Goal: Register for event/course

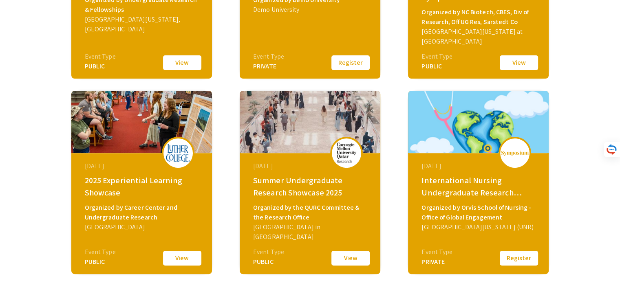
scroll to position [122, 0]
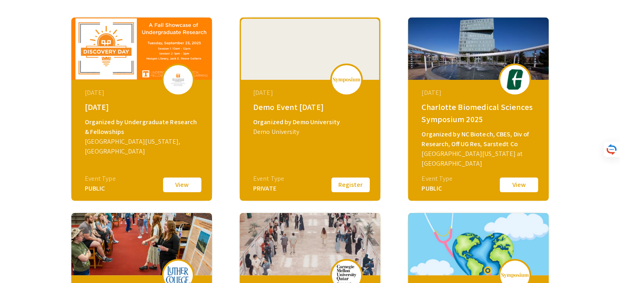
click at [313, 145] on div "September 19, 2025 Demo Event September 2025 Organized by Demo University Demo …" at bounding box center [311, 131] width 140 height 102
click at [349, 72] on div at bounding box center [346, 80] width 33 height 33
drag, startPoint x: 279, startPoint y: 190, endPoint x: 267, endPoint y: 187, distance: 11.7
click at [278, 190] on div "PRIVATE" at bounding box center [268, 189] width 31 height 10
click at [335, 184] on button "Register" at bounding box center [350, 184] width 41 height 17
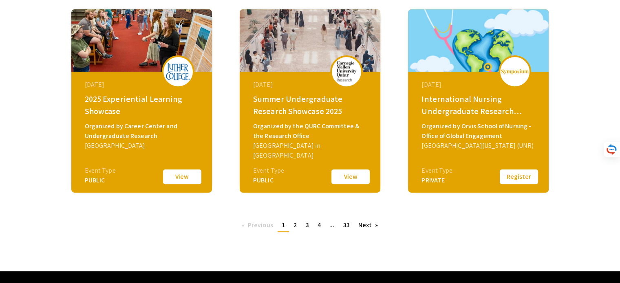
scroll to position [346, 0]
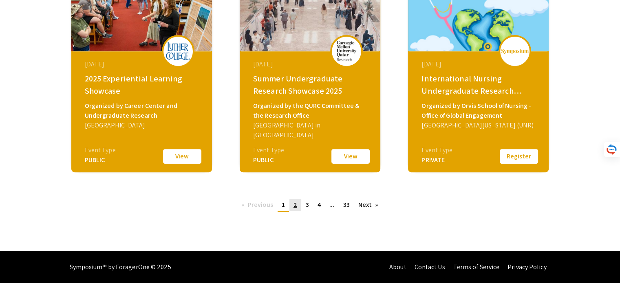
click at [296, 208] on span "2" at bounding box center [295, 205] width 4 height 9
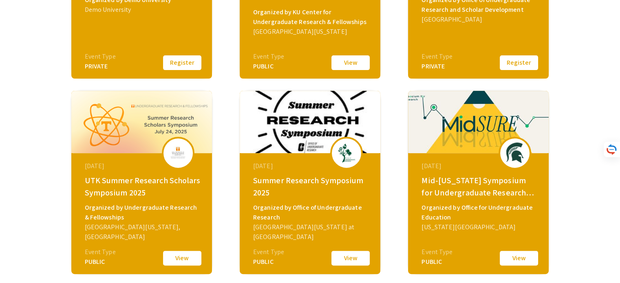
scroll to position [346, 0]
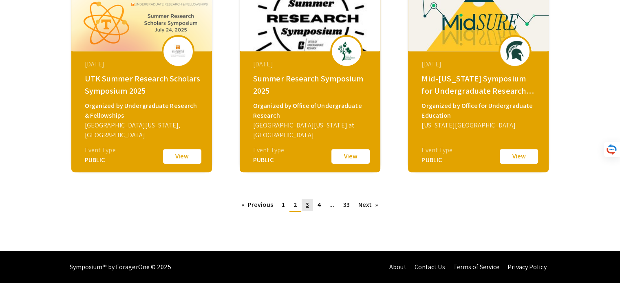
click at [307, 207] on span "3" at bounding box center [307, 205] width 3 height 9
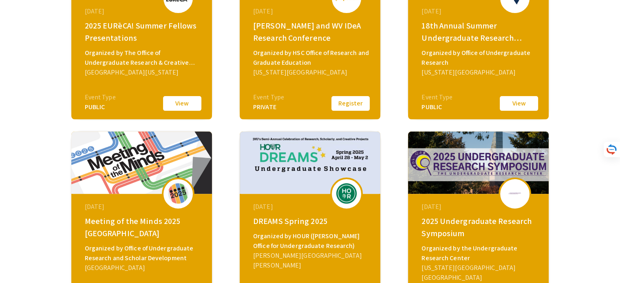
scroll to position [346, 0]
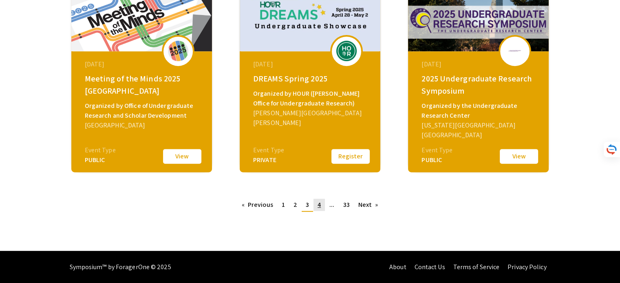
click at [320, 207] on span "4" at bounding box center [319, 205] width 3 height 9
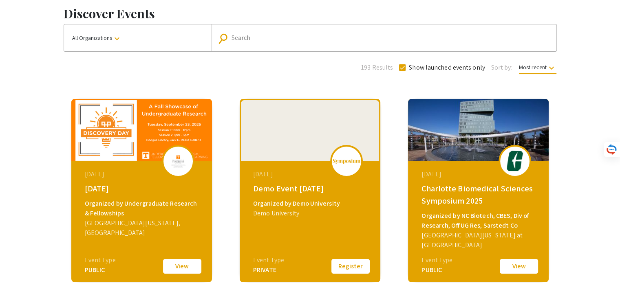
scroll to position [82, 0]
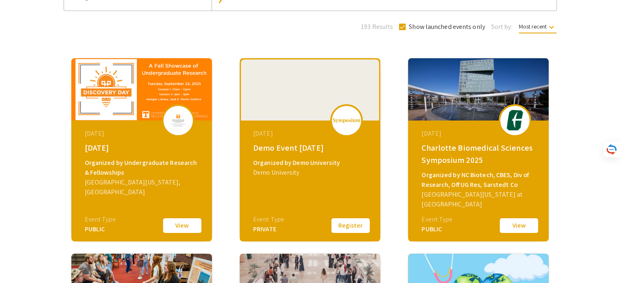
click at [297, 207] on div "[DATE] Demo Event [DATE] Organized by Demo University Demo University Event Typ…" at bounding box center [311, 172] width 140 height 102
click at [300, 113] on div at bounding box center [310, 90] width 138 height 61
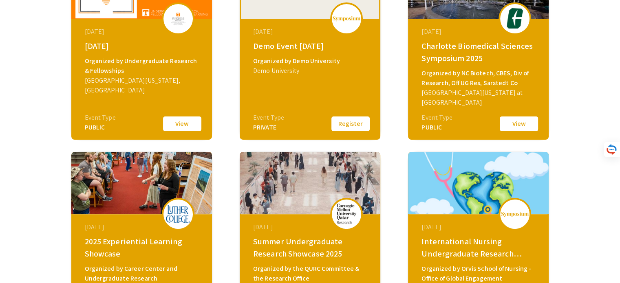
scroll to position [265, 0]
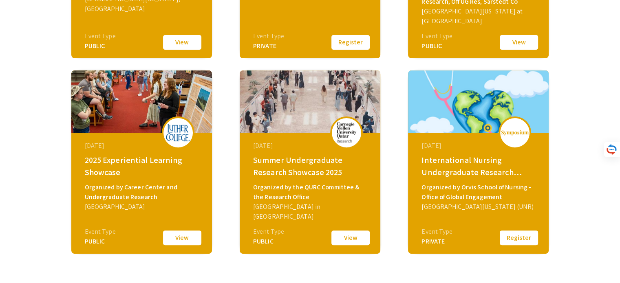
click at [492, 114] on img at bounding box center [478, 102] width 141 height 62
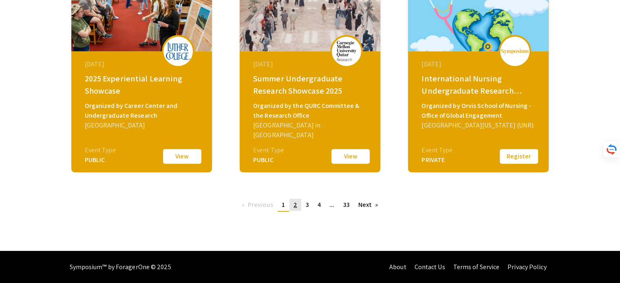
click at [296, 205] on span "2" at bounding box center [295, 205] width 4 height 9
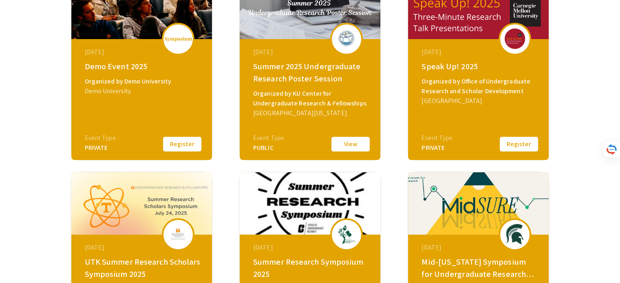
scroll to position [285, 0]
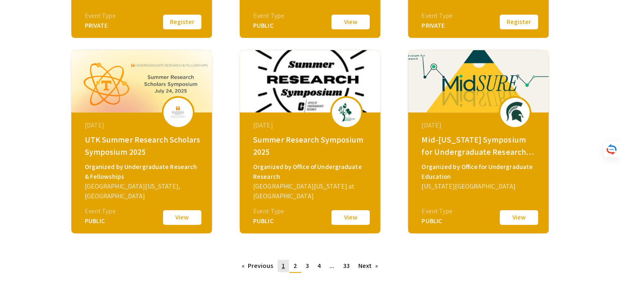
click at [285, 268] on link "page 1" at bounding box center [283, 266] width 11 height 12
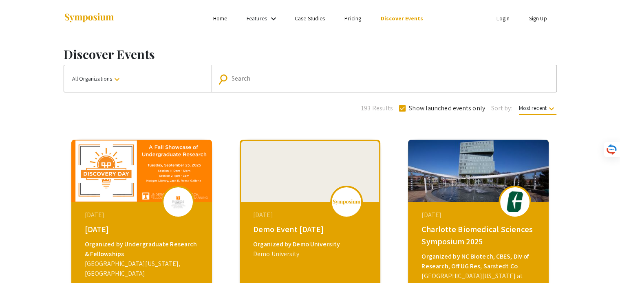
click at [406, 107] on label "Show launched events only" at bounding box center [442, 109] width 86 height 10
click at [402, 112] on input "Show launched events only" at bounding box center [402, 112] width 0 height 0
checkbox input "false"
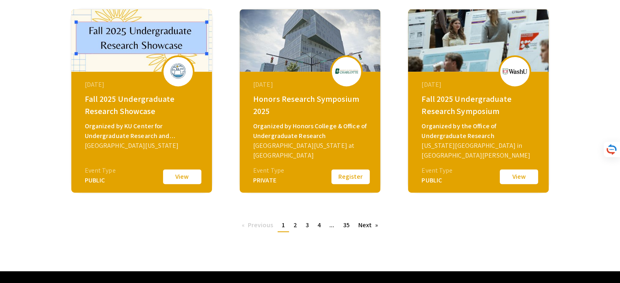
scroll to position [346, 0]
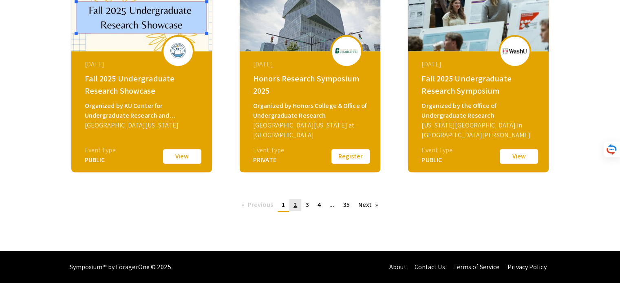
click at [292, 202] on link "page 2" at bounding box center [295, 205] width 12 height 12
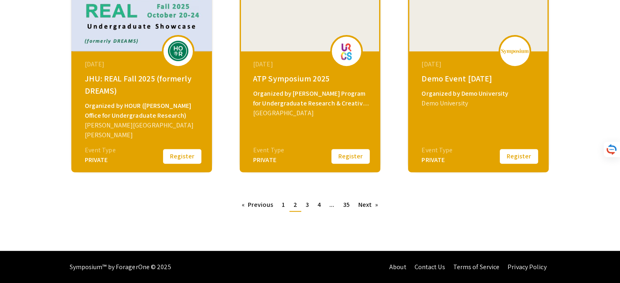
scroll to position [306, 0]
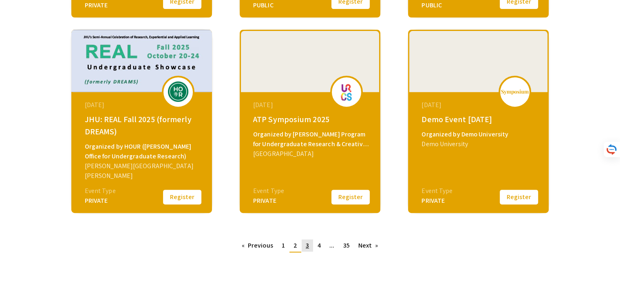
click at [302, 244] on link "page 3" at bounding box center [307, 246] width 11 height 12
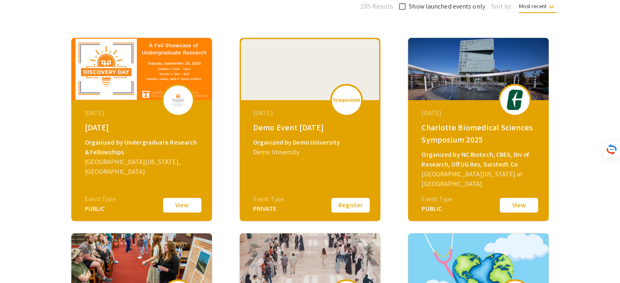
scroll to position [346, 0]
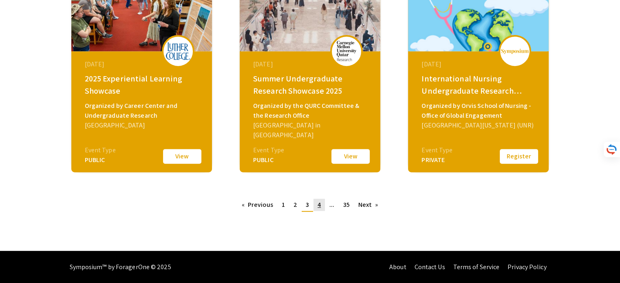
click at [323, 205] on link "page 4" at bounding box center [318, 205] width 11 height 12
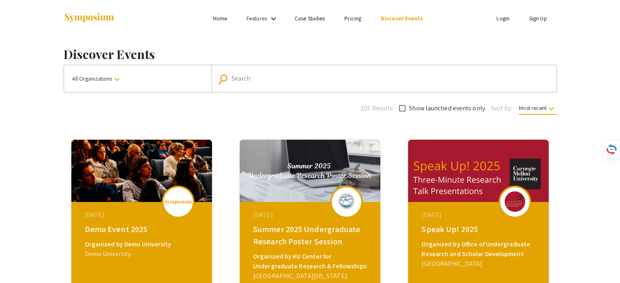
scroll to position [285, 0]
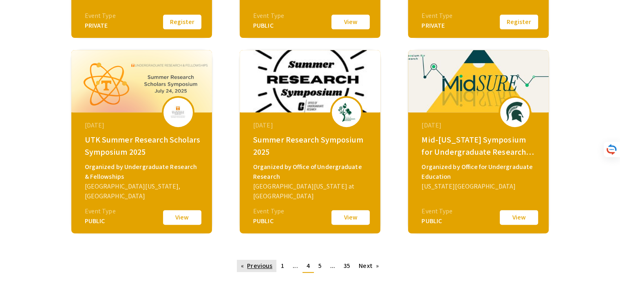
click at [271, 265] on link "Previous page" at bounding box center [257, 266] width 40 height 12
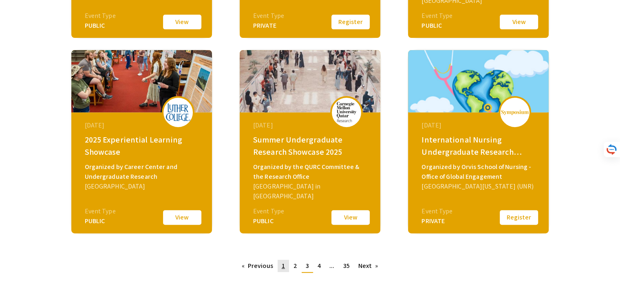
click at [282, 272] on link "page 1" at bounding box center [283, 266] width 11 height 12
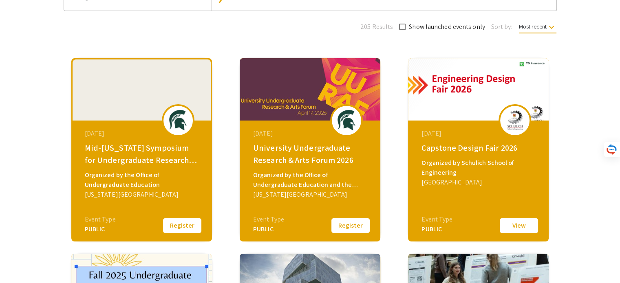
scroll to position [285, 0]
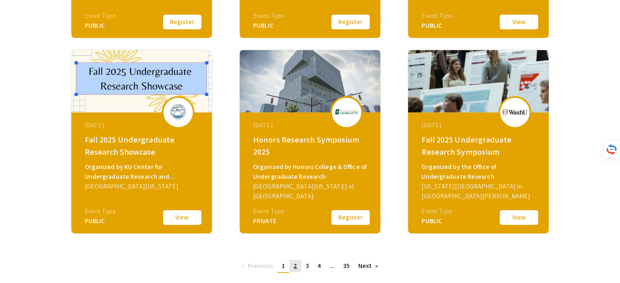
click at [297, 267] on link "page 2" at bounding box center [295, 266] width 12 height 12
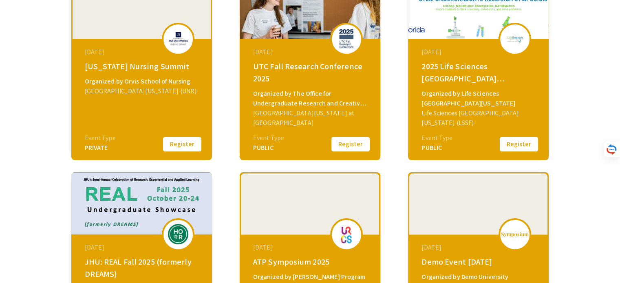
scroll to position [41, 0]
